Goal: Transaction & Acquisition: Purchase product/service

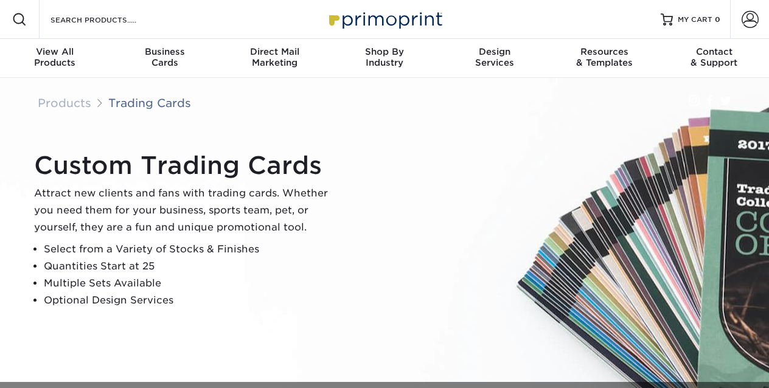
scroll to position [6, 0]
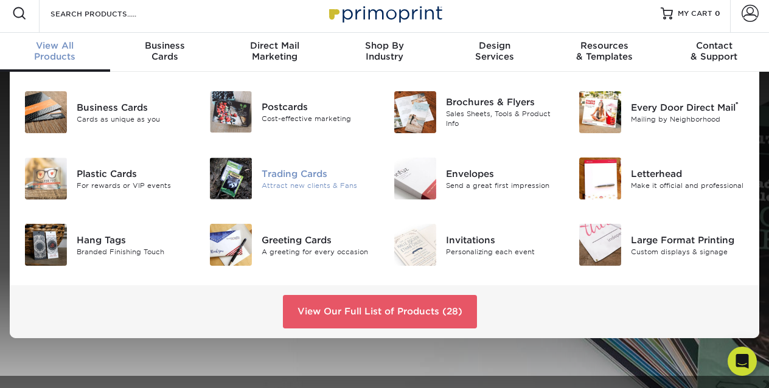
click at [291, 172] on div "Trading Cards" at bounding box center [319, 173] width 114 height 13
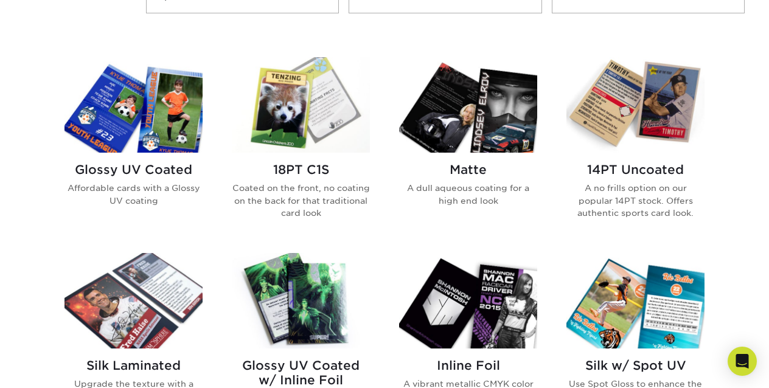
scroll to position [557, 0]
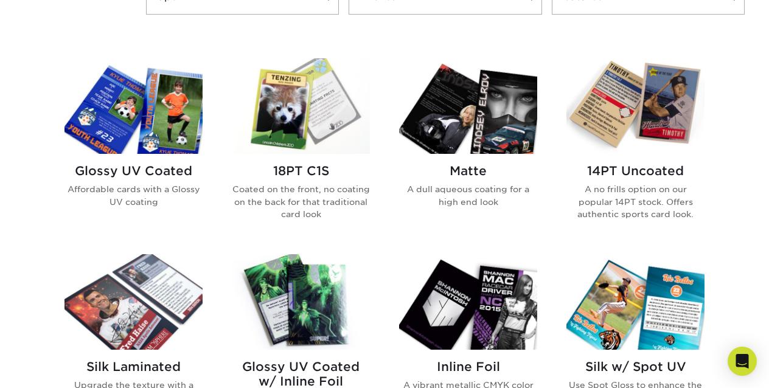
click at [284, 136] on img at bounding box center [301, 106] width 138 height 96
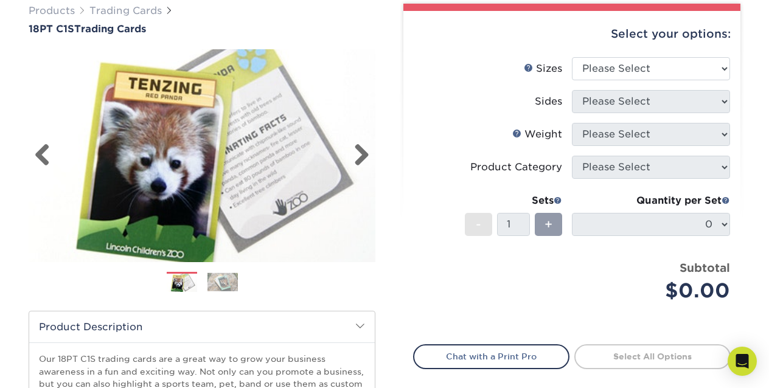
scroll to position [134, 0]
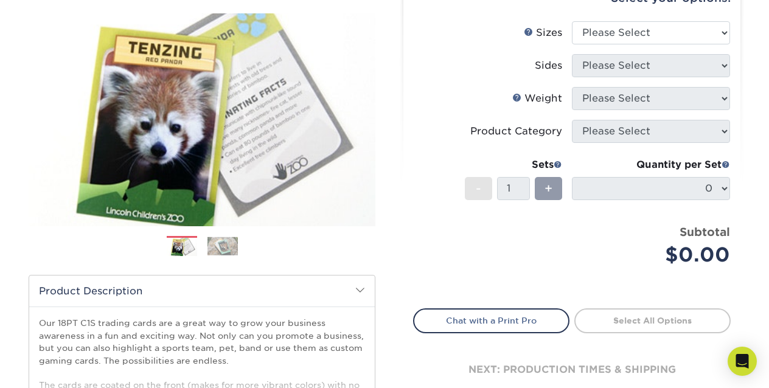
click at [221, 243] on img at bounding box center [223, 246] width 30 height 19
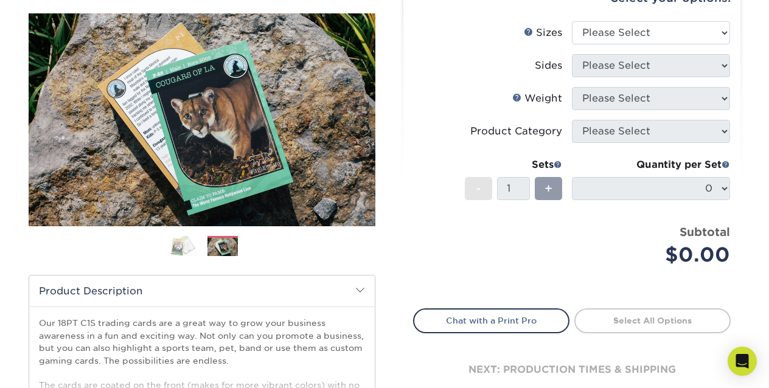
click at [177, 246] on img at bounding box center [182, 246] width 30 height 21
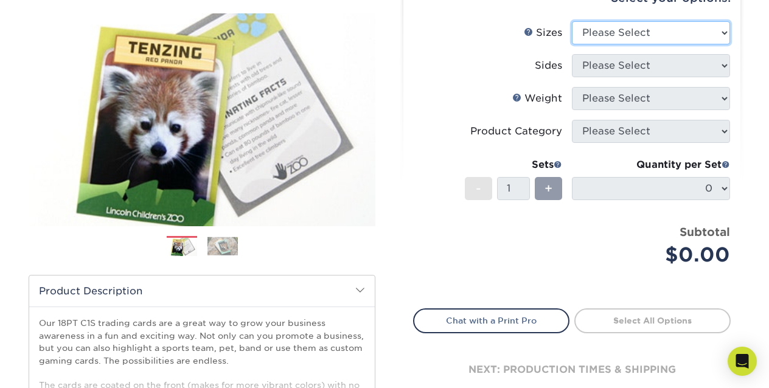
click at [646, 29] on select "Please Select 2.5" x 3.5"" at bounding box center [651, 32] width 158 height 23
select select "2.50x3.50"
click at [572, 21] on select "Please Select 2.5" x 3.5"" at bounding box center [651, 32] width 158 height 23
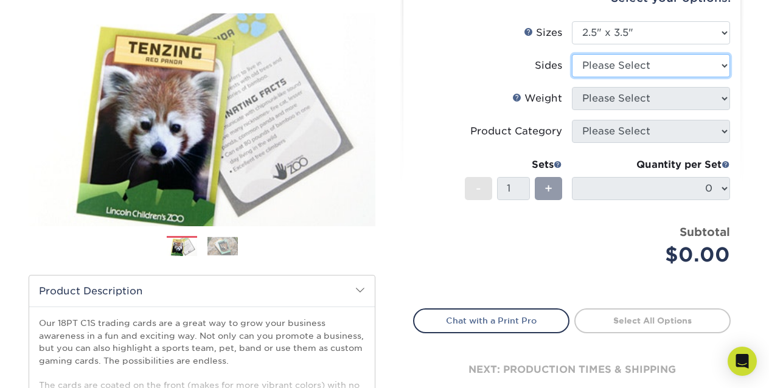
click at [618, 64] on select "Please Select Print Both Sides Print Front Only" at bounding box center [651, 65] width 158 height 23
select select "13abbda7-1d64-4f25-8bb2-c179b224825d"
click at [572, 54] on select "Please Select Print Both Sides Print Front Only" at bounding box center [651, 65] width 158 height 23
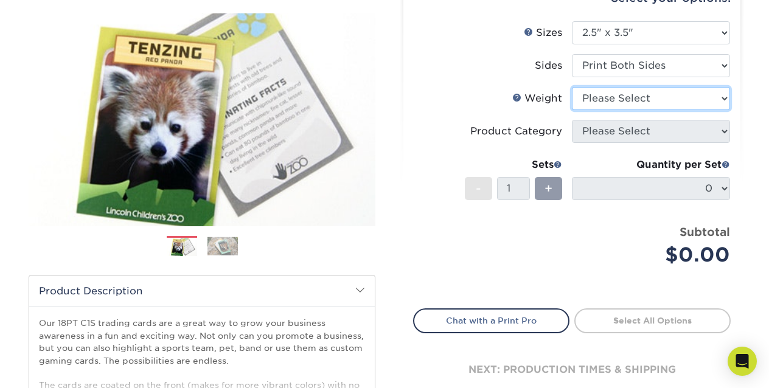
click at [615, 96] on select "Please Select 18PT C1S" at bounding box center [651, 98] width 158 height 23
select select "18PTC1S"
click at [572, 87] on select "Please Select 18PT C1S" at bounding box center [651, 98] width 158 height 23
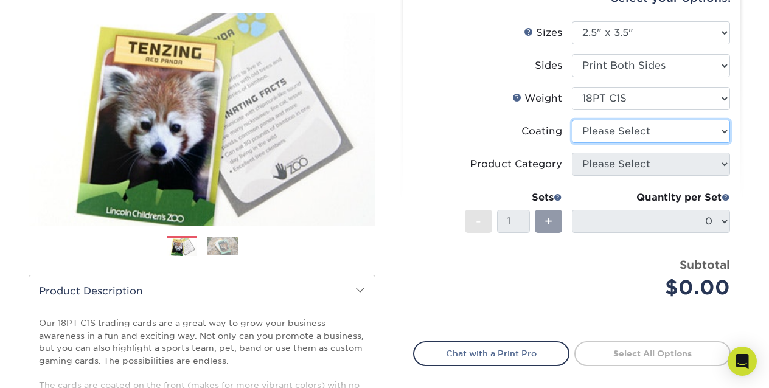
click at [604, 128] on select at bounding box center [651, 131] width 158 height 23
select select "3e7618de-abca-4bda-9f97-8b9129e913d8"
click at [572, 120] on select at bounding box center [651, 131] width 158 height 23
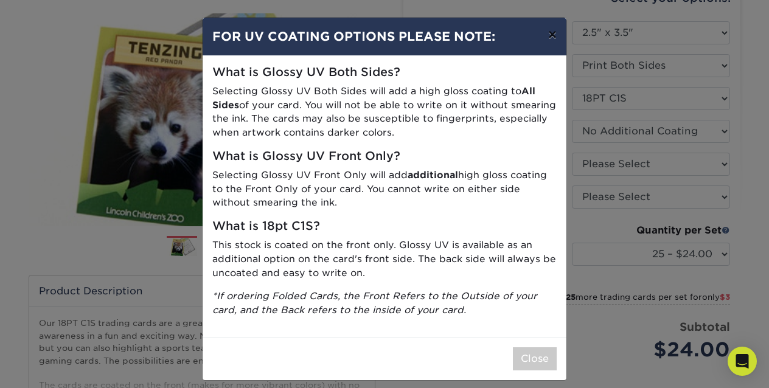
click at [551, 37] on button "×" at bounding box center [553, 35] width 28 height 34
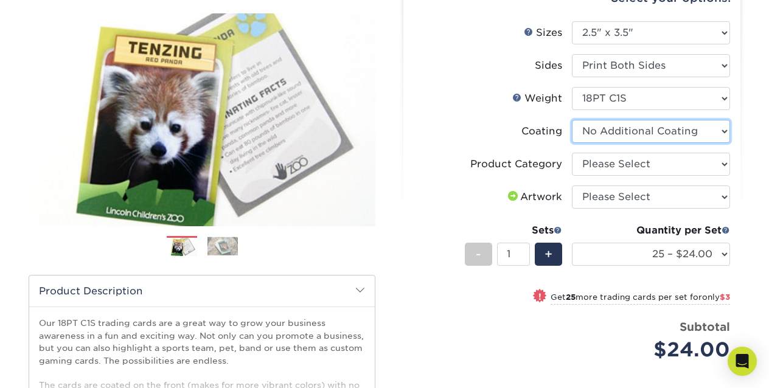
click at [643, 129] on select at bounding box center [651, 131] width 158 height 23
click at [572, 120] on select at bounding box center [651, 131] width 158 height 23
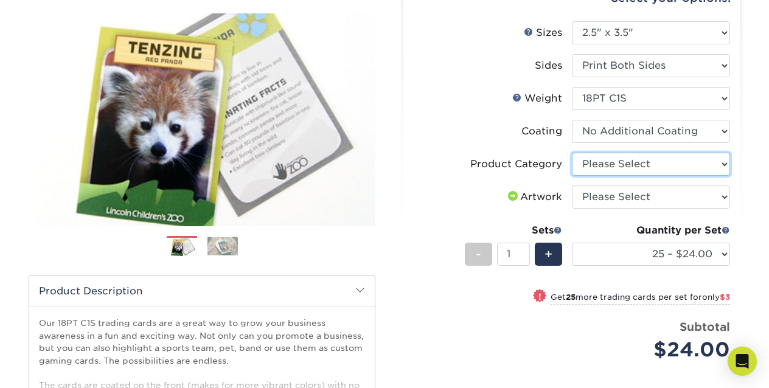
click at [616, 166] on select "Please Select Trading Cards" at bounding box center [651, 164] width 158 height 23
select select "c2f9bce9-36c2-409d-b101-c29d9d031e18"
click at [572, 153] on select "Please Select Trading Cards" at bounding box center [651, 164] width 158 height 23
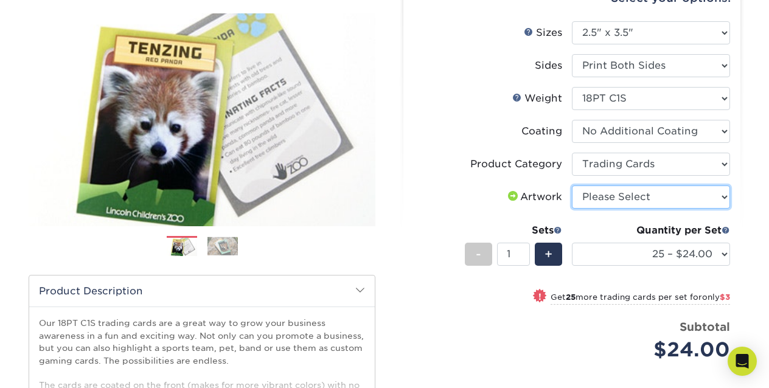
click at [612, 199] on select "Please Select I will upload files I need a design - $100" at bounding box center [651, 197] width 158 height 23
select select "upload"
click at [572, 186] on select "Please Select I will upload files I need a design - $100" at bounding box center [651, 197] width 158 height 23
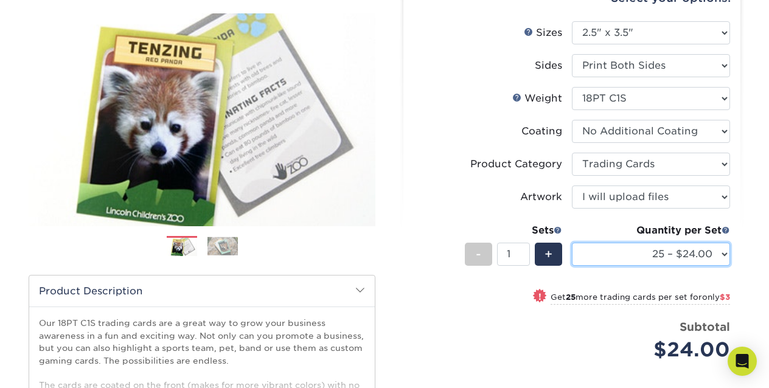
click at [619, 253] on select "25 – $24.00 50 – $27.00 75 – $35.00 100 – $39.00 250 – $45.00 500 – $55.00 1000…" at bounding box center [651, 254] width 158 height 23
select select "50 – $27.00"
click at [572, 243] on select "25 – $24.00 50 – $27.00 75 – $35.00 100 – $39.00 250 – $45.00 500 – $55.00 1000…" at bounding box center [651, 254] width 158 height 23
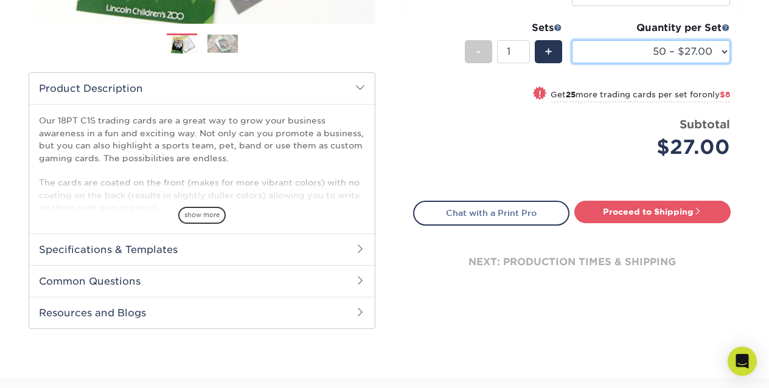
scroll to position [344, 0]
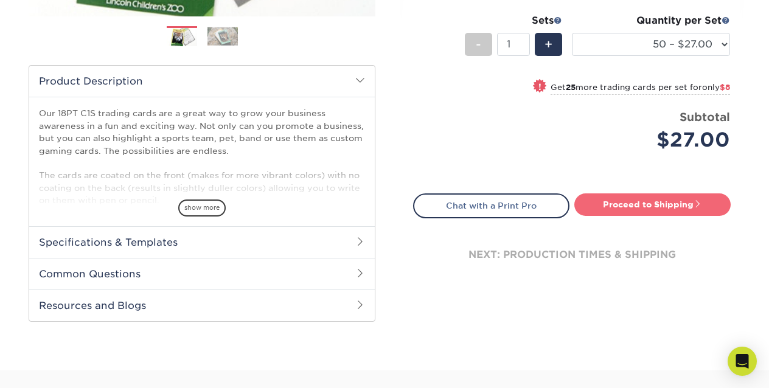
click at [603, 201] on link "Proceed to Shipping" at bounding box center [652, 205] width 156 height 22
type input "Set 1"
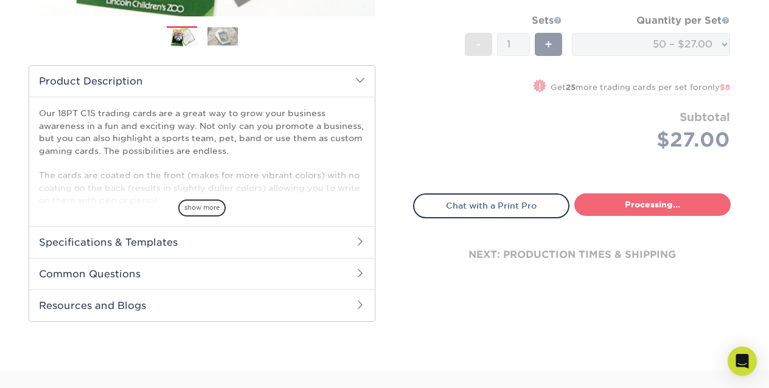
select select "50ca3b38-519f-4a13-b49e-ce381fc4938e"
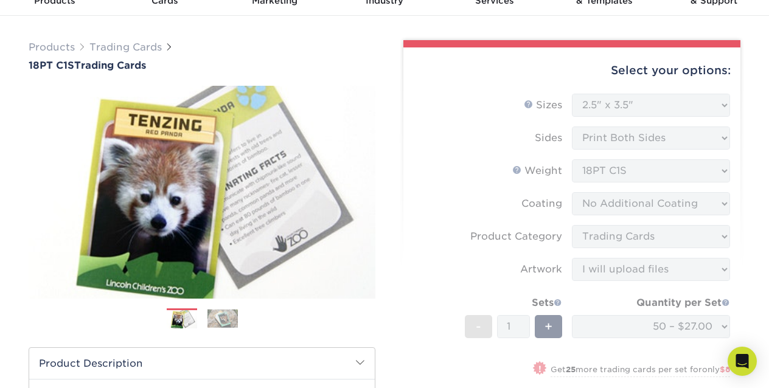
scroll to position [0, 0]
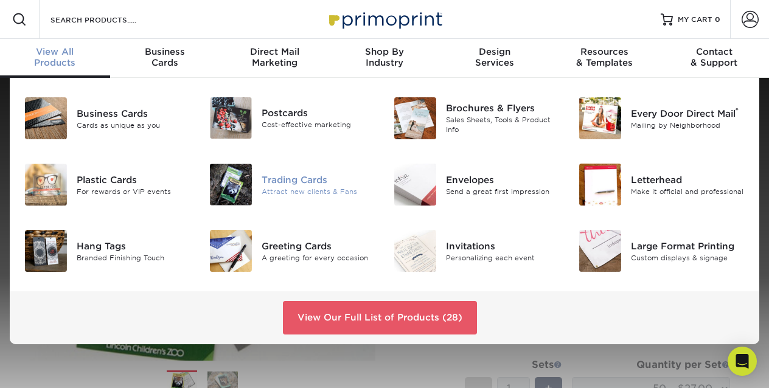
click at [303, 190] on div "Attract new clients & Fans" at bounding box center [319, 191] width 114 height 10
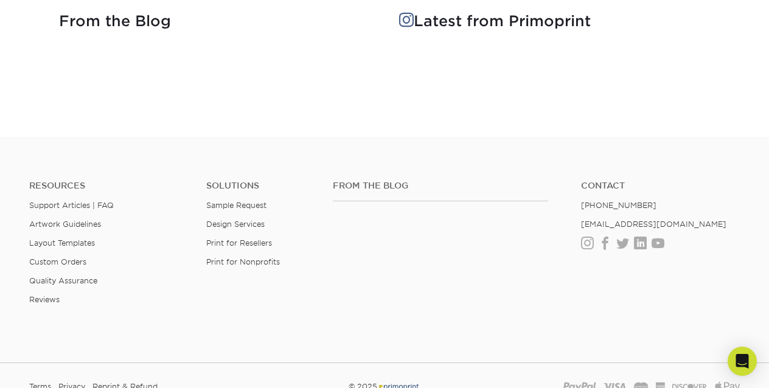
scroll to position [1652, 0]
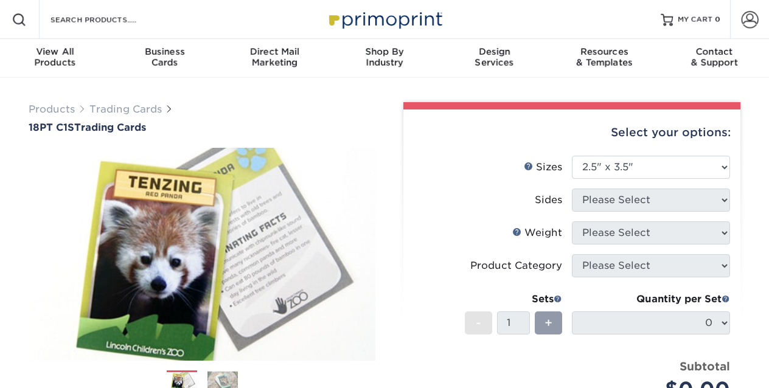
select select "2.50x3.50"
